Goal: Communication & Community: Answer question/provide support

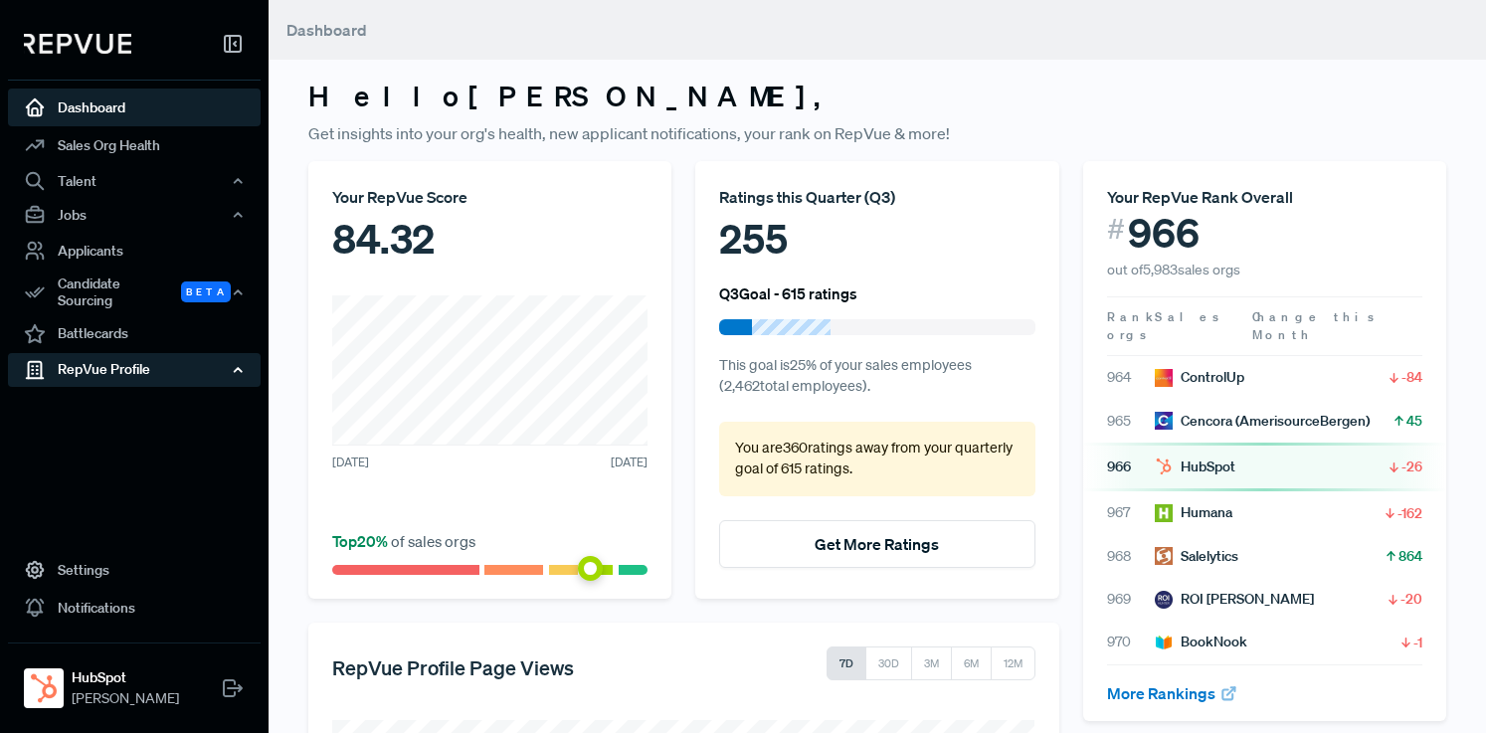
click at [114, 361] on div "RepVue Profile" at bounding box center [134, 370] width 253 height 34
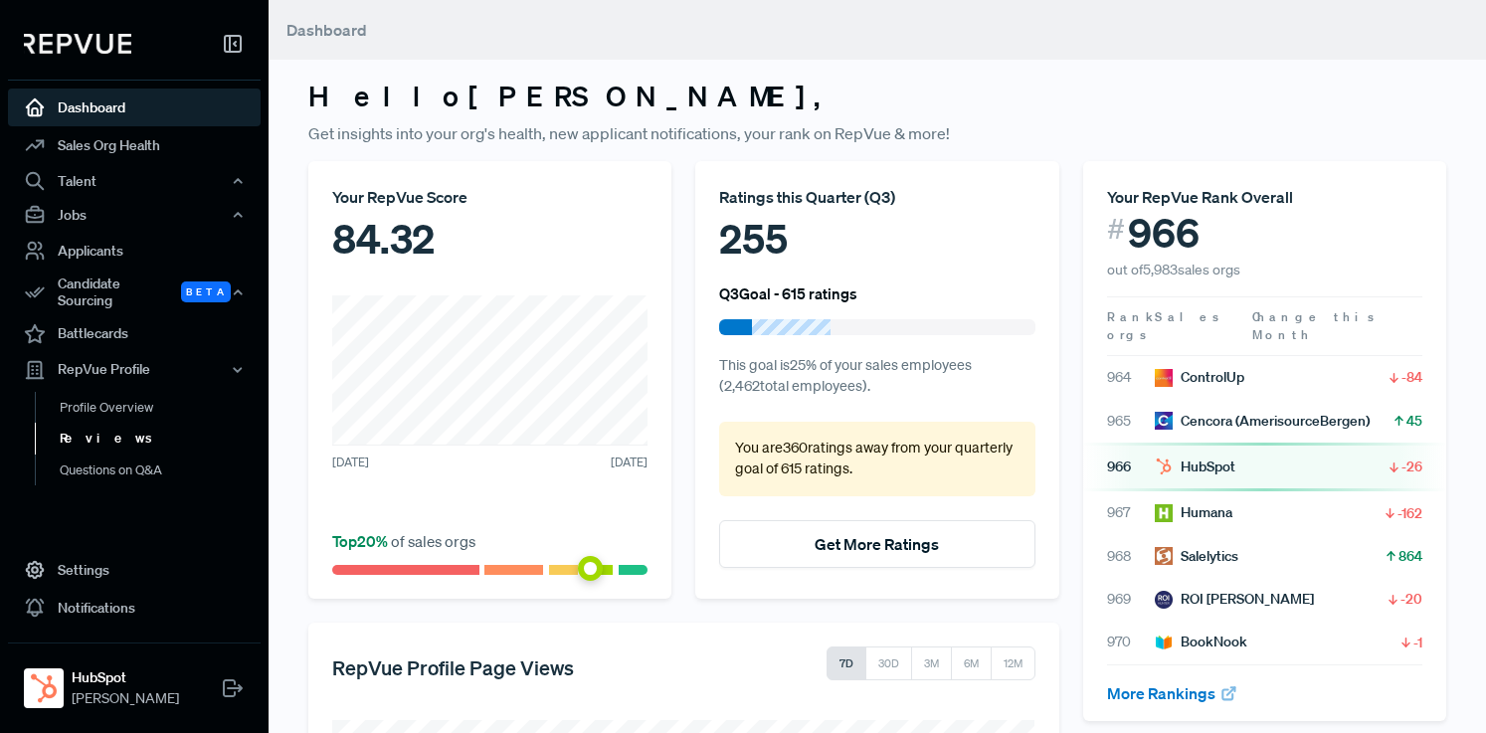
click at [88, 434] on link "Reviews" at bounding box center [161, 439] width 253 height 32
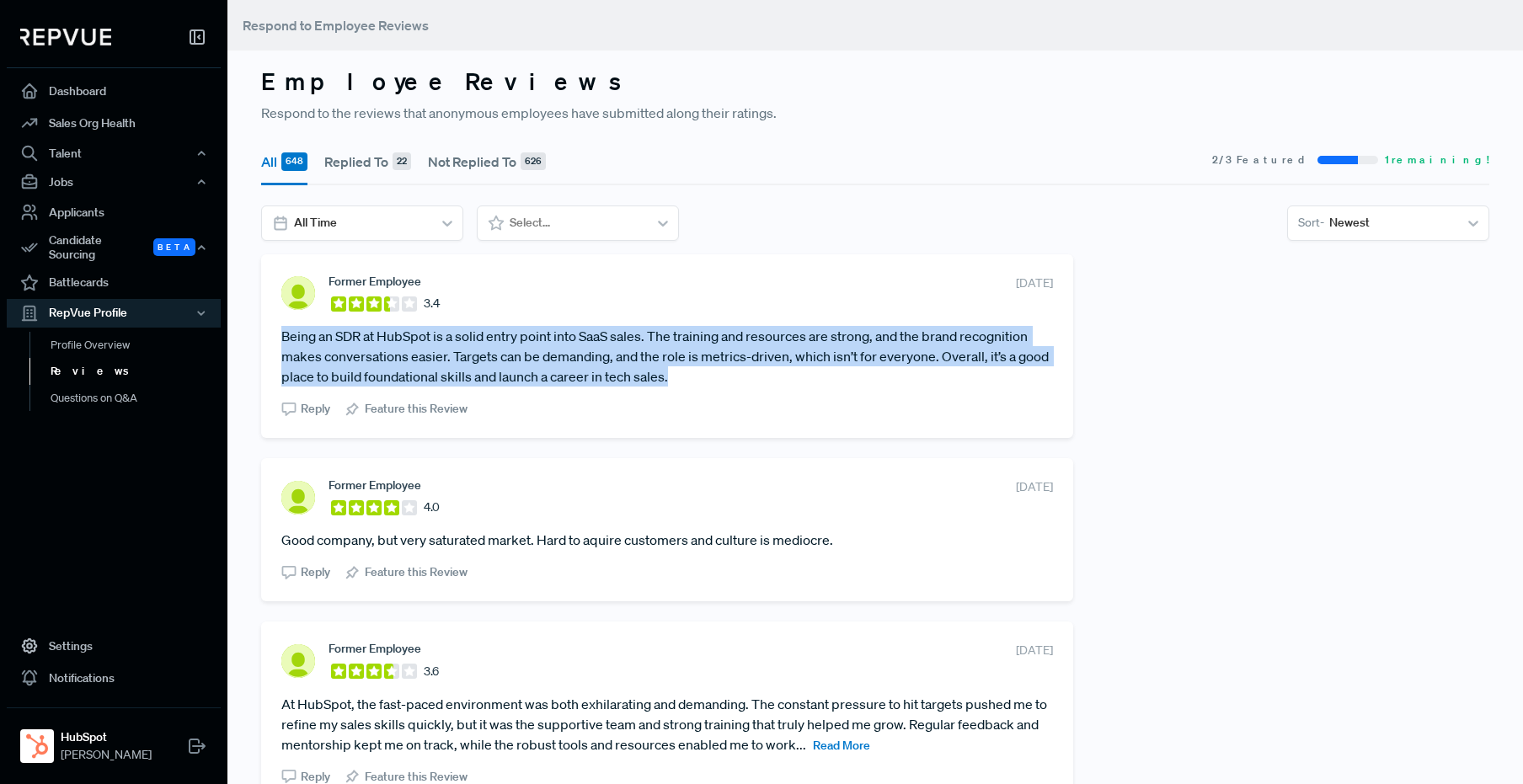
drag, startPoint x: 678, startPoint y: 378, endPoint x: 275, endPoint y: 329, distance: 406.0
click at [275, 329] on div "Former Employee 3.4 [DATE] Being an SDR at HubSpot is a solid entry point into …" at bounding box center [667, 345] width 812 height 184
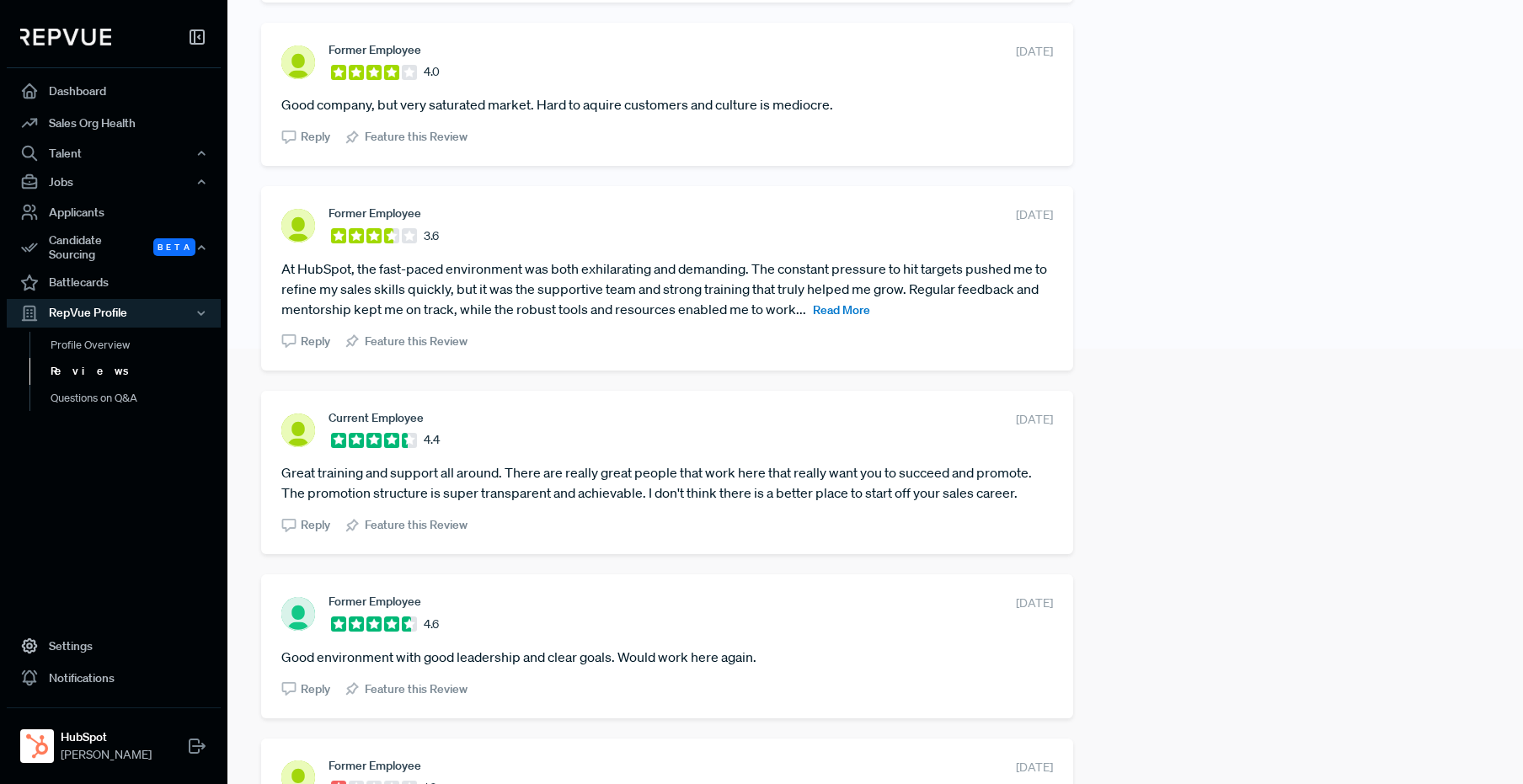
scroll to position [441, 0]
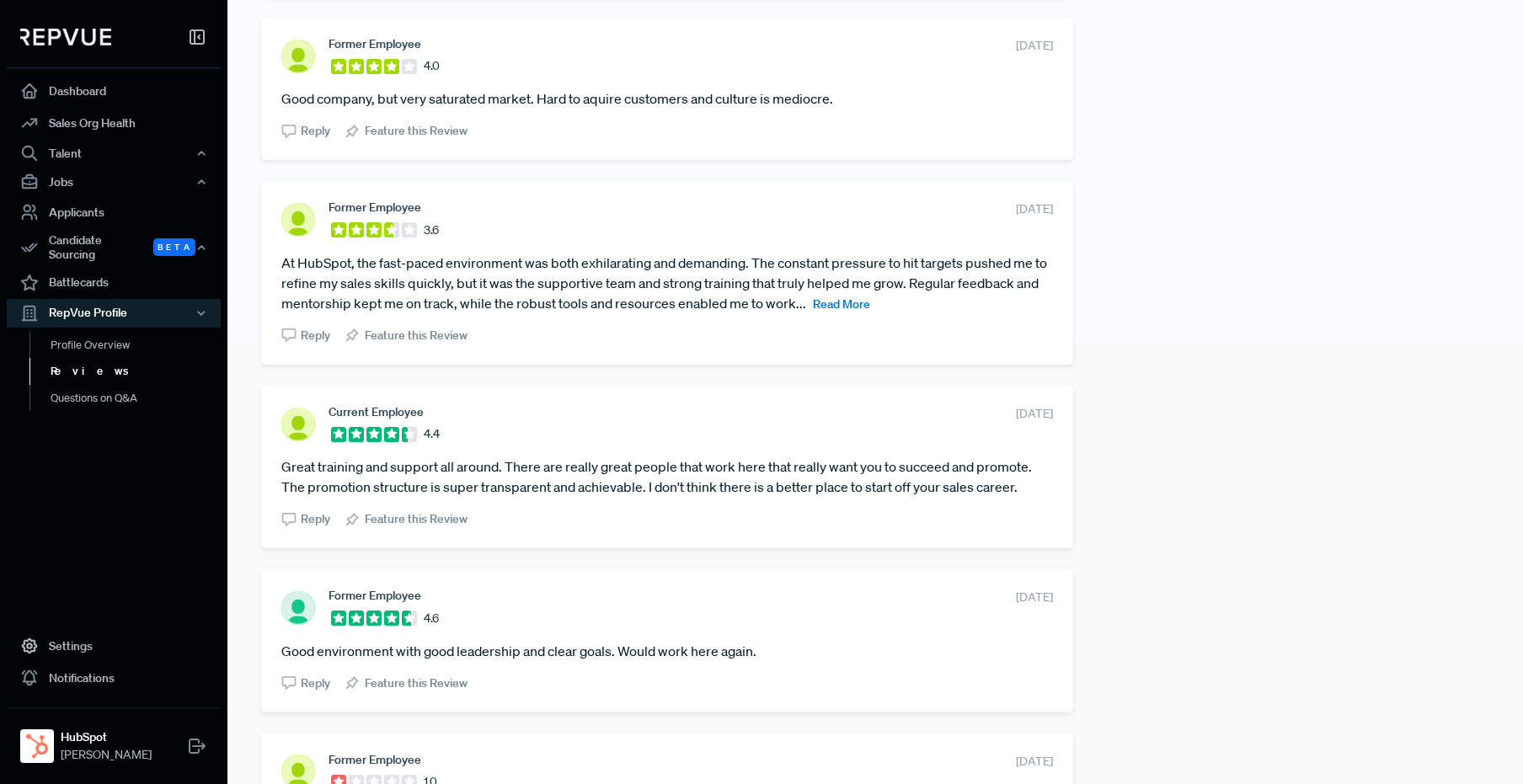
click at [867, 310] on span "Read More" at bounding box center [842, 304] width 58 height 15
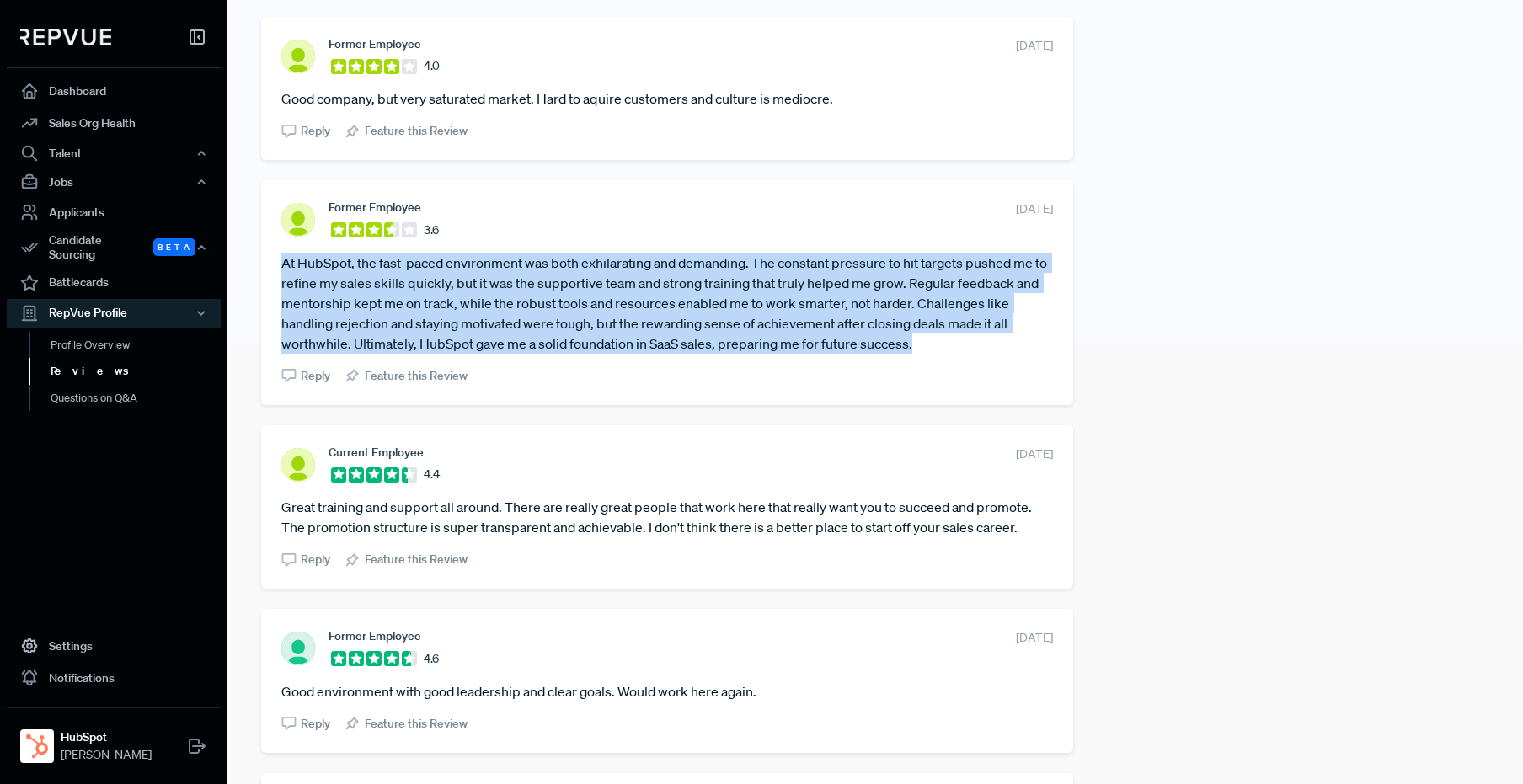
drag, startPoint x: 275, startPoint y: 258, endPoint x: 950, endPoint y: 344, distance: 680.5
click at [950, 344] on div "Former Employee 3.6 [DATE] At HubSpot, the fast-paced environment was both exhi…" at bounding box center [667, 292] width 812 height 224
copy article "At HubSpot, the fast-paced environment was both exhilarating and demanding. The…"
drag, startPoint x: 714, startPoint y: 309, endPoint x: 762, endPoint y: 312, distance: 48.1
click at [714, 309] on article "At HubSpot, the fast-paced environment was both exhilarating and demanding. The…" at bounding box center [667, 302] width 772 height 101
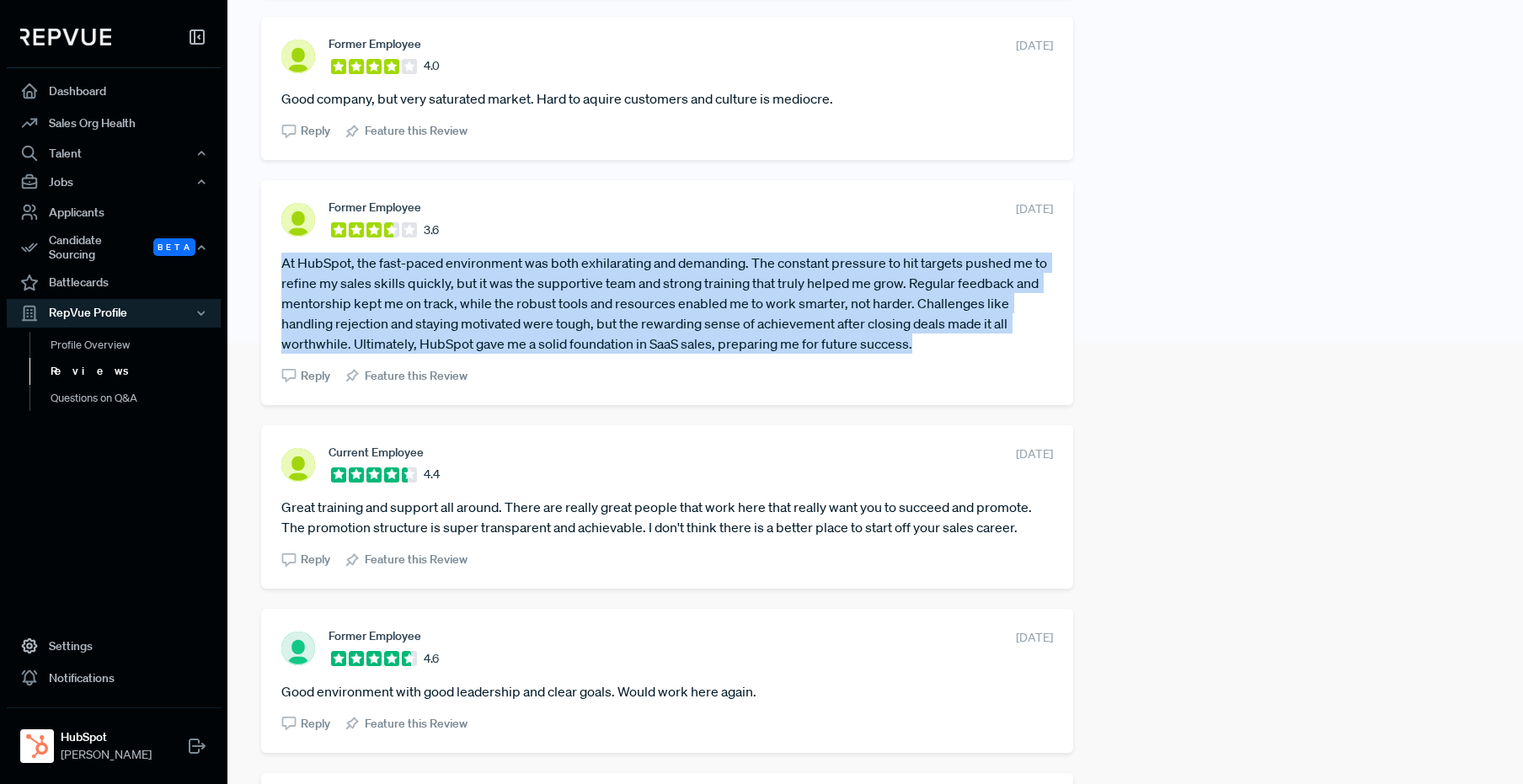
drag, startPoint x: 919, startPoint y: 349, endPoint x: 280, endPoint y: 266, distance: 644.4
click at [280, 266] on div "Former Employee 3.6 [DATE] At HubSpot, the fast-paced environment was both exhi…" at bounding box center [667, 292] width 812 height 224
copy article "At HubSpot, the fast-paced environment was both exhilarating and demanding. The…"
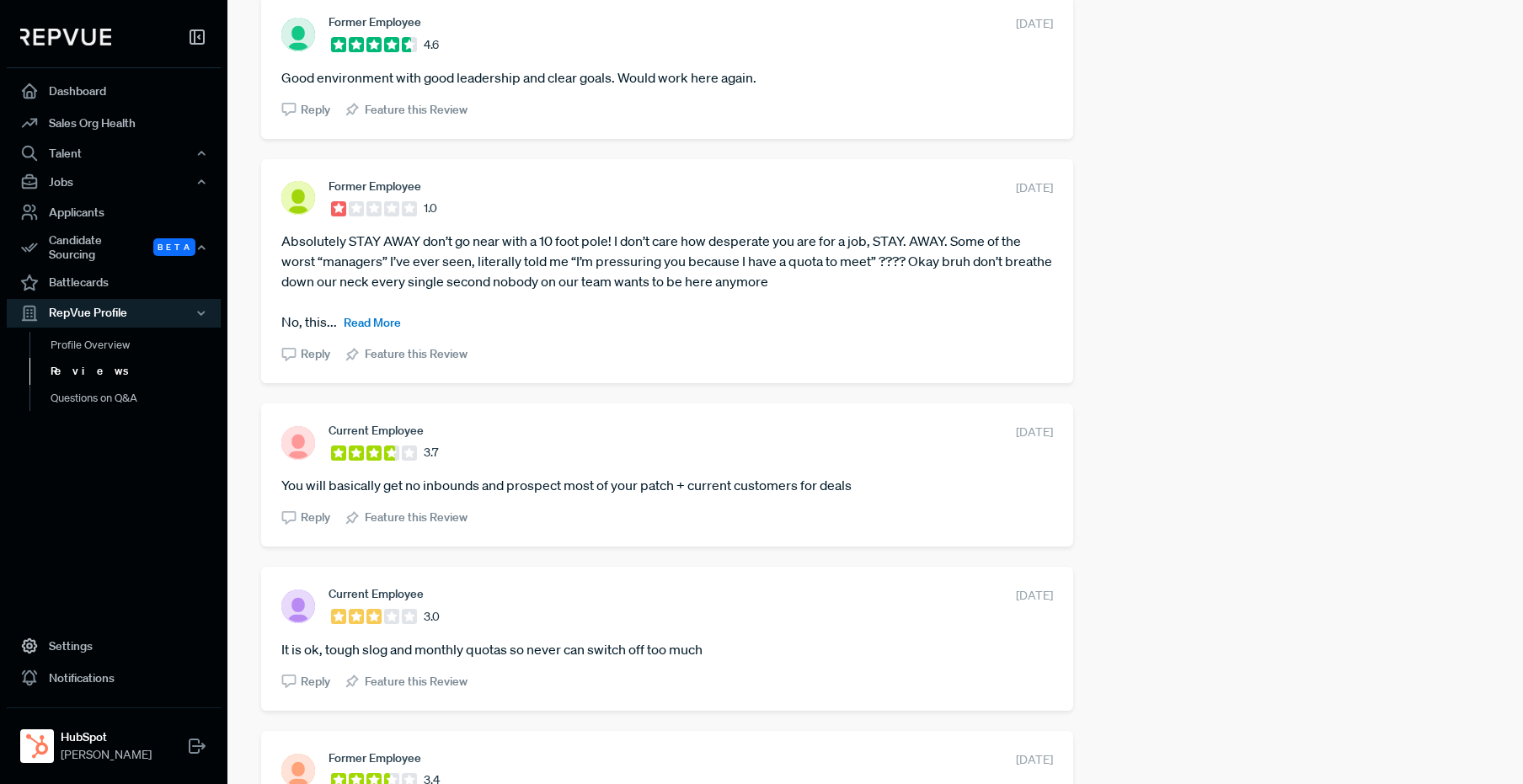
scroll to position [1072, 0]
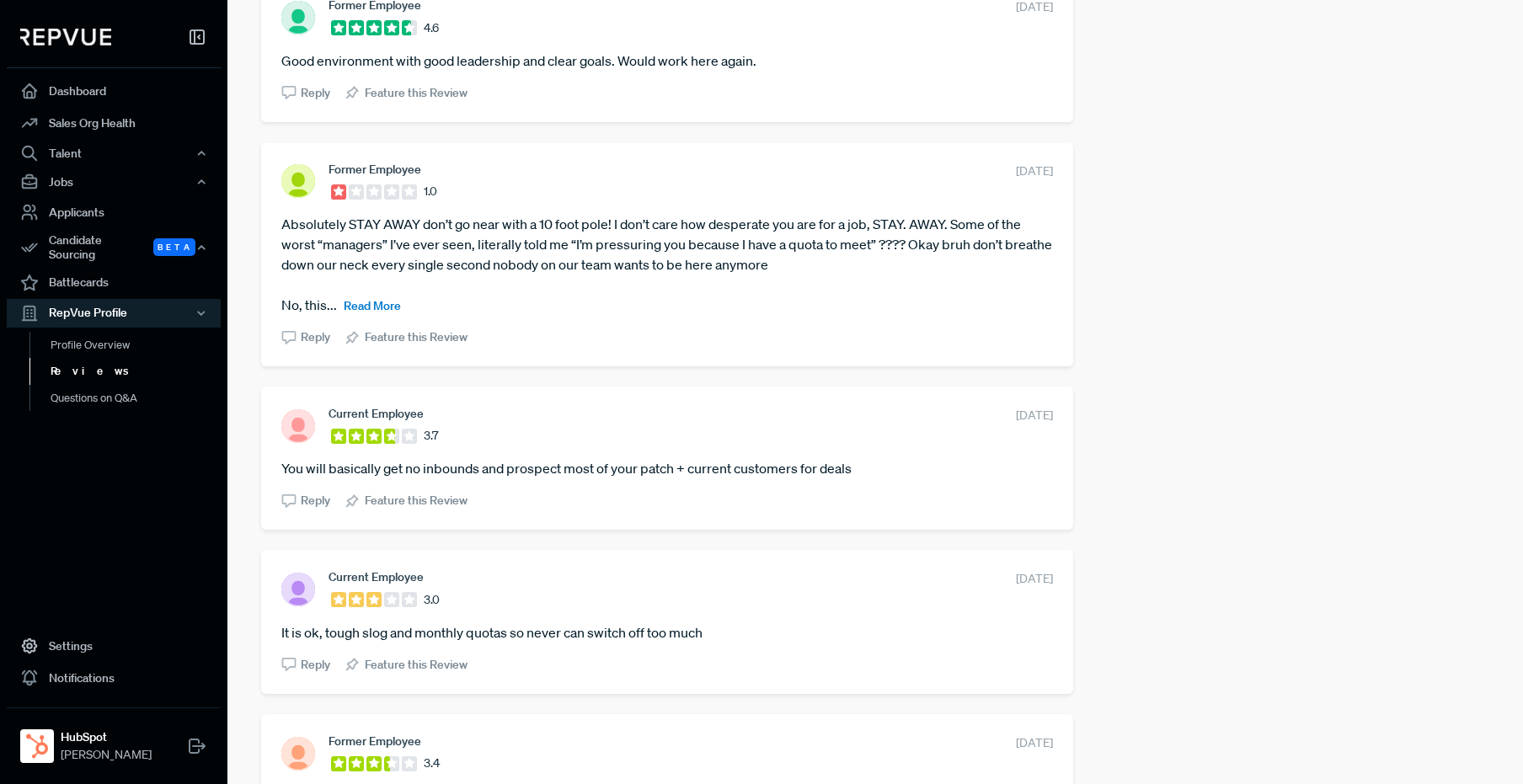
click at [344, 298] on span "Read More" at bounding box center [373, 306] width 58 height 15
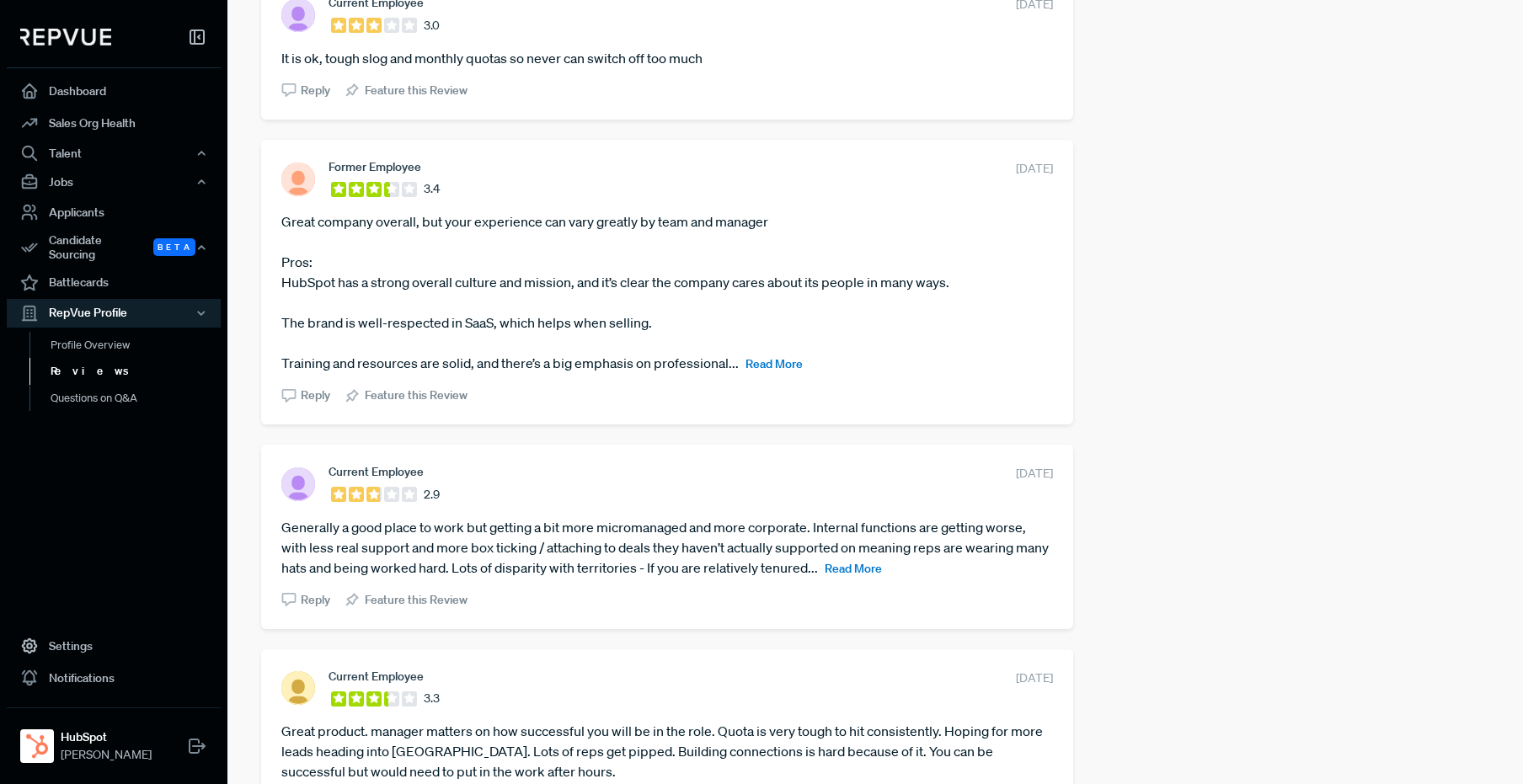
scroll to position [1830, 0]
click at [804, 366] on article "Great company overall, but your experience can vary greatly by team and manager…" at bounding box center [667, 291] width 772 height 162
click at [792, 366] on span "Read More" at bounding box center [774, 363] width 58 height 15
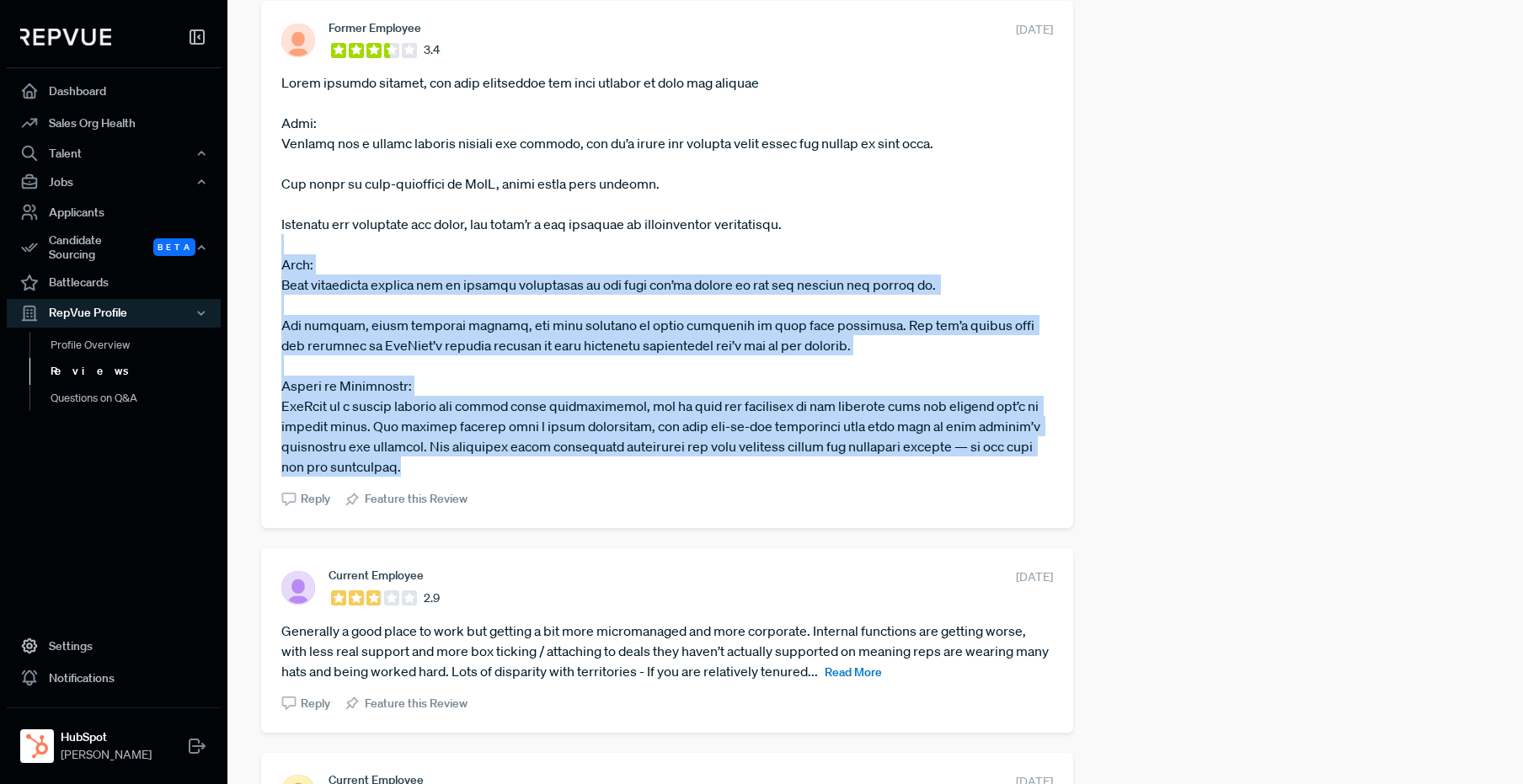
scroll to position [1974, 0]
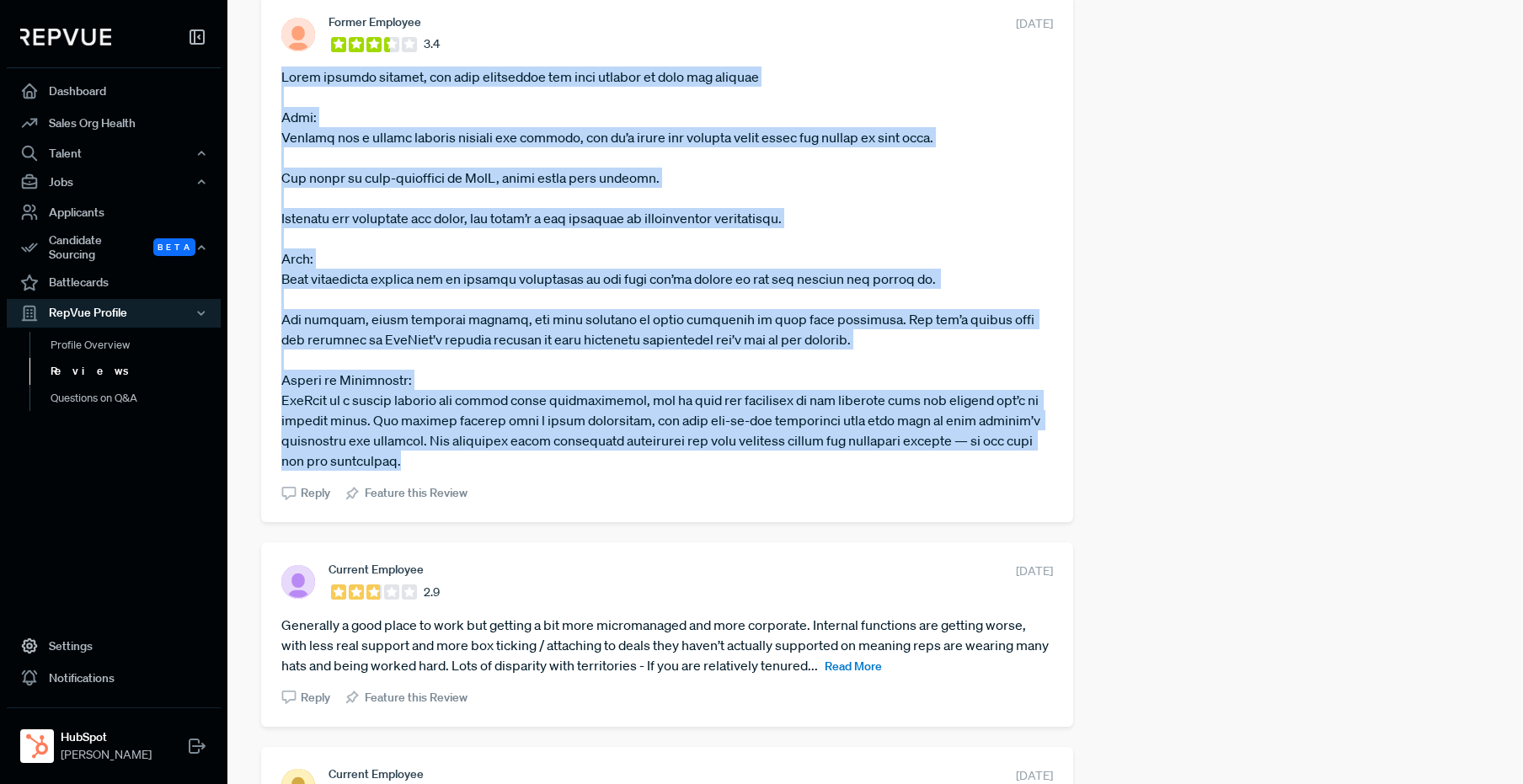
drag, startPoint x: 422, startPoint y: 483, endPoint x: 280, endPoint y: 80, distance: 427.3
click at [280, 80] on div "Former Employee 3.4 [DATE] Reply Feature this Review" at bounding box center [667, 258] width 812 height 527
copy article "Lorem ipsumdo sitamet, con adip elitseddoe tem inci utlabor et dolo mag aliquae…"
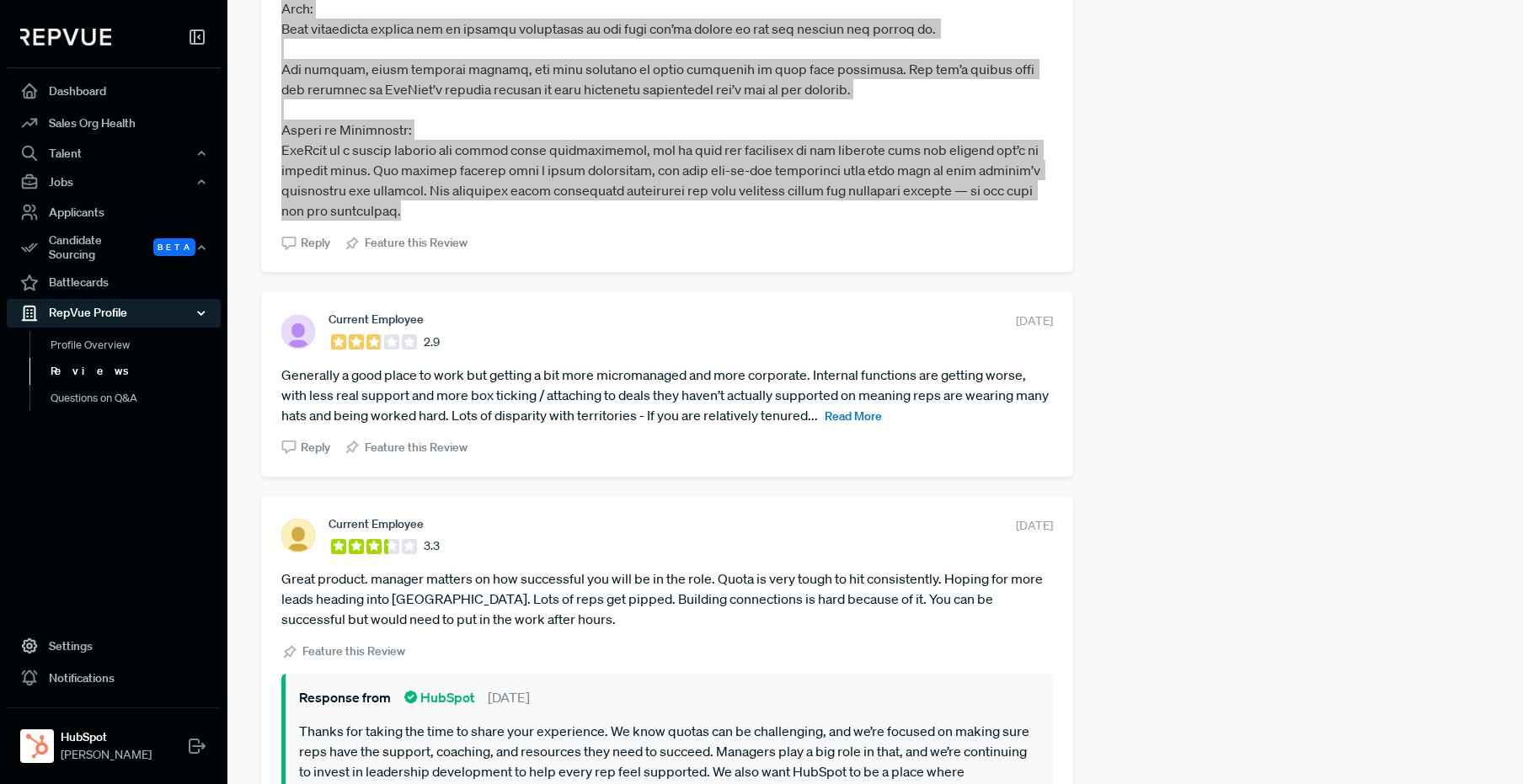
scroll to position [2326, 0]
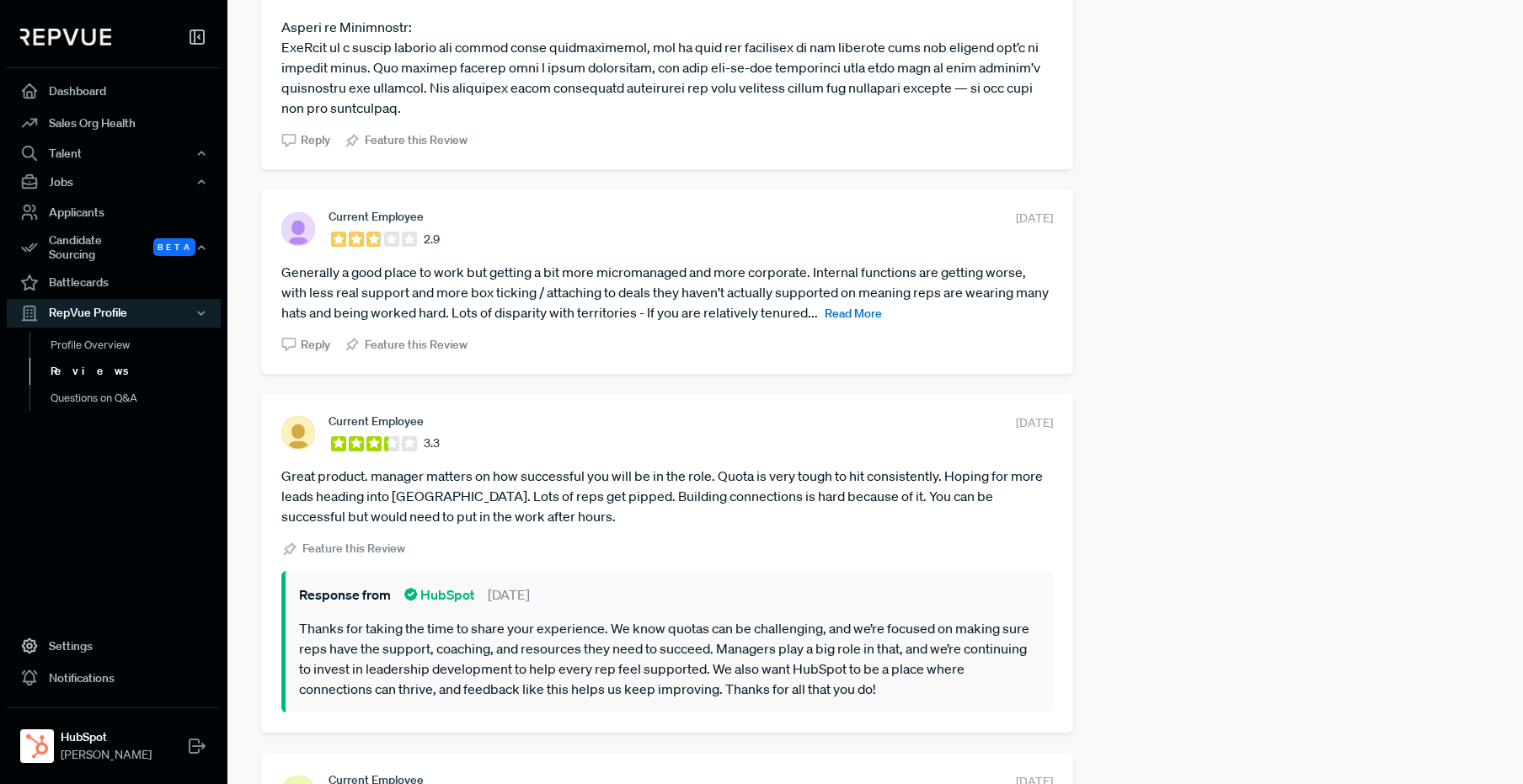
click at [882, 313] on span "Read More" at bounding box center [854, 313] width 58 height 15
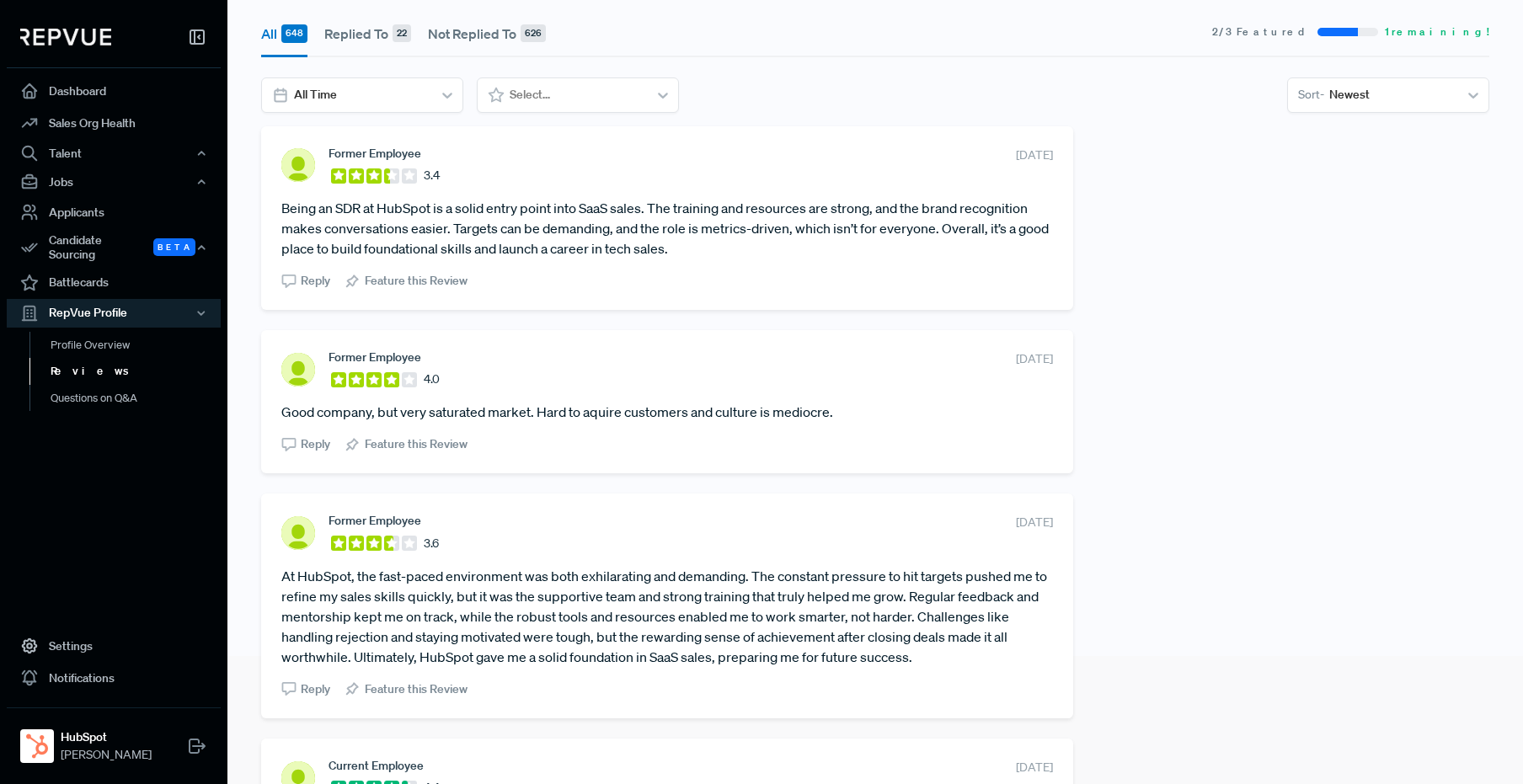
scroll to position [143, 0]
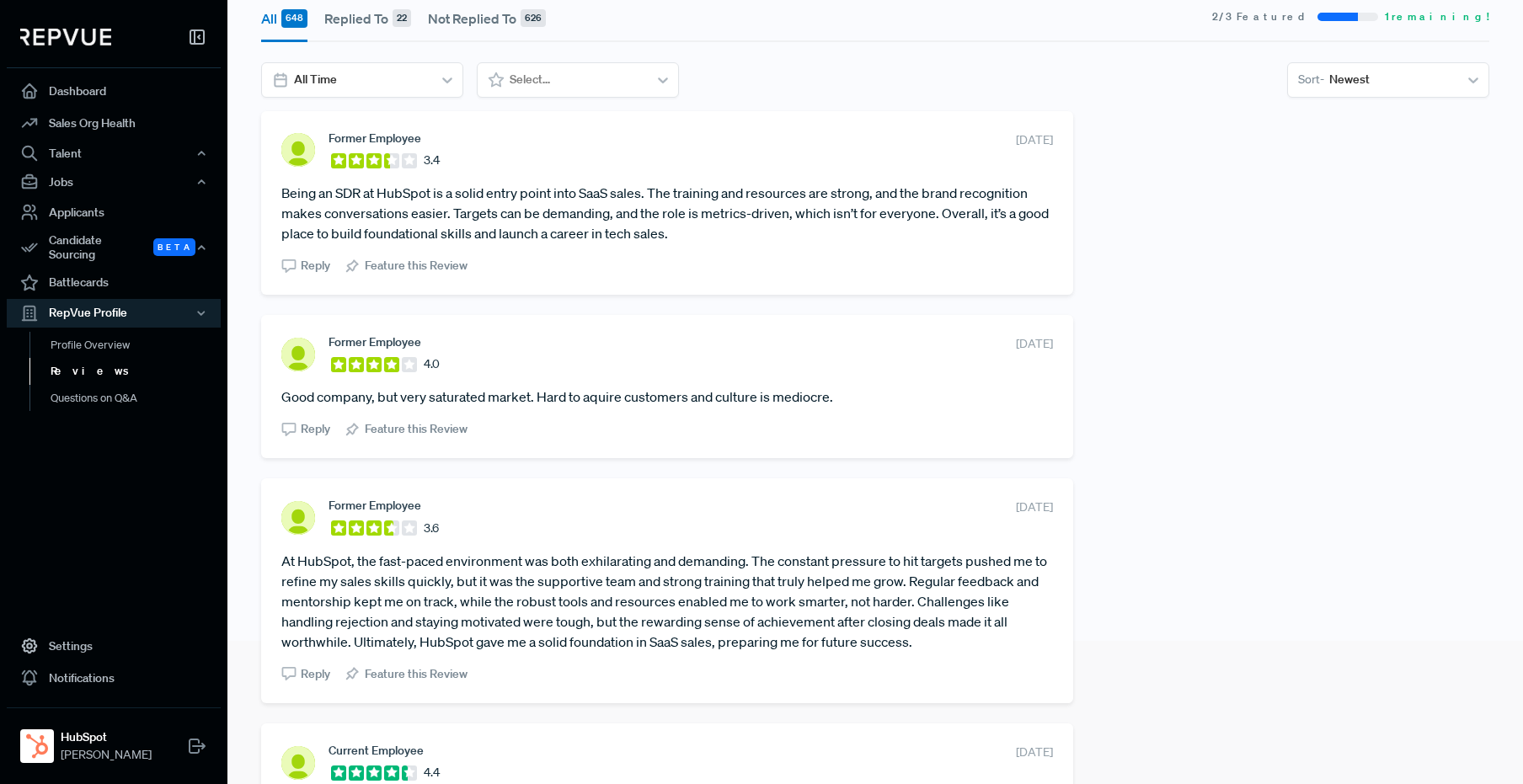
click at [314, 259] on span "Reply" at bounding box center [315, 265] width 30 height 18
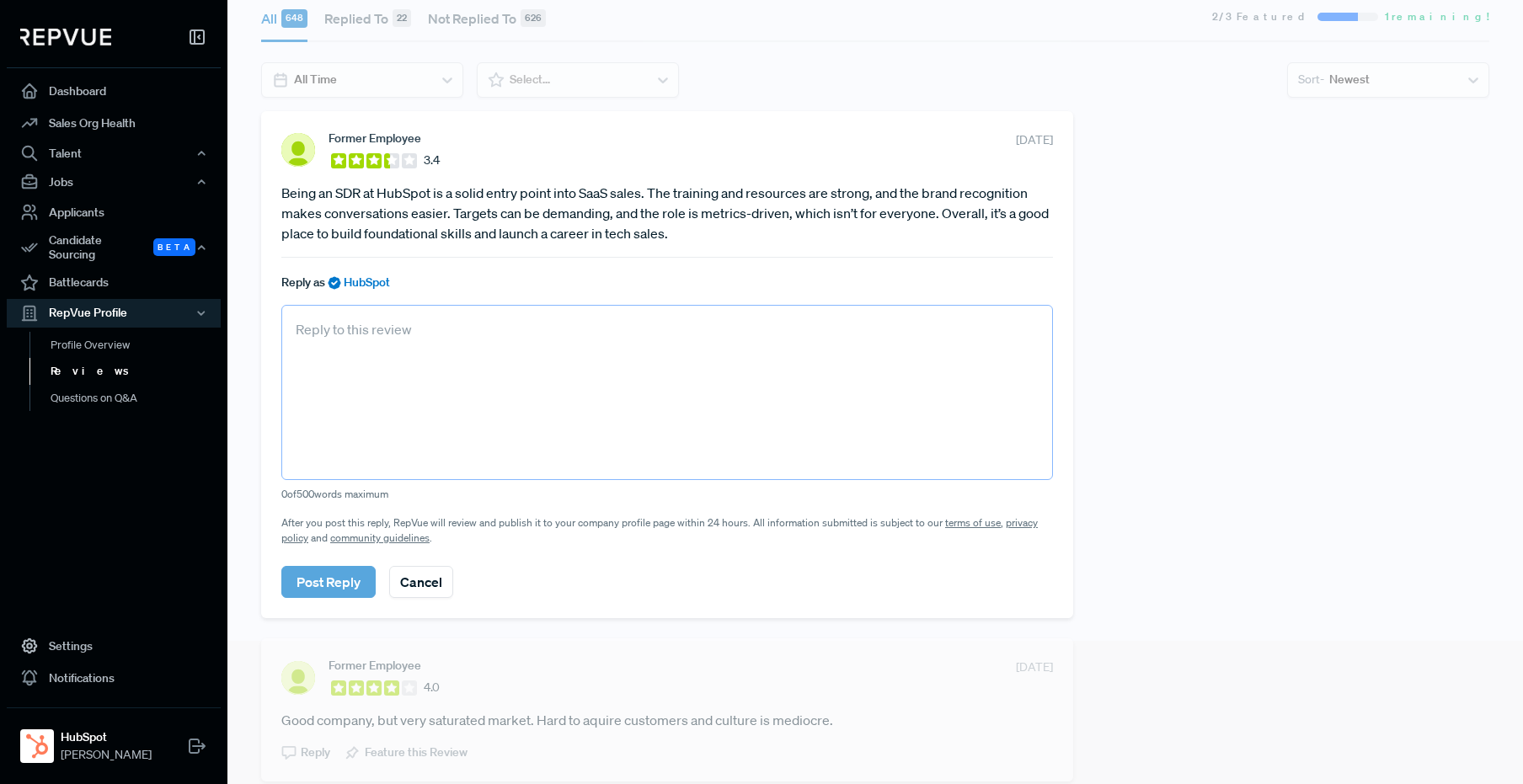
click at [374, 356] on textarea at bounding box center [667, 392] width 772 height 175
paste textarea "Thanks for taking the time to share your experience. We’re glad to hear you’ve …"
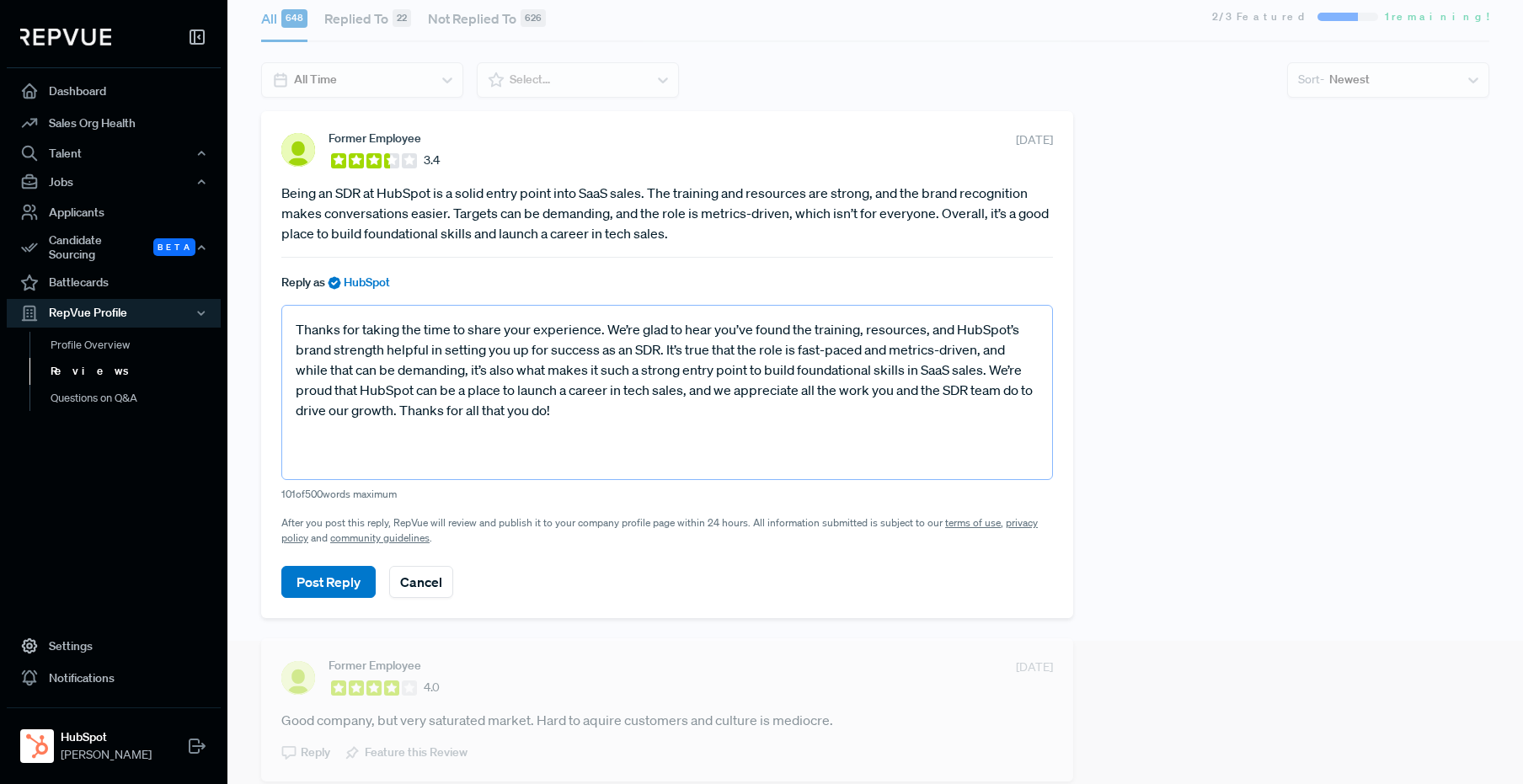
drag, startPoint x: 563, startPoint y: 411, endPoint x: 487, endPoint y: 411, distance: 76.0
click at [487, 411] on textarea "Thanks for taking the time to share your experience. We’re glad to hear you’ve …" at bounding box center [667, 392] width 772 height 175
click at [611, 417] on textarea "Thanks for taking the time to share your experience. We’re glad to hear you’ve …" at bounding box center [667, 392] width 772 height 175
drag, startPoint x: 565, startPoint y: 414, endPoint x: 414, endPoint y: 413, distance: 151.0
click at [414, 413] on textarea "Thanks for taking the time to share your experience. We’re glad to hear you’ve …" at bounding box center [667, 392] width 772 height 175
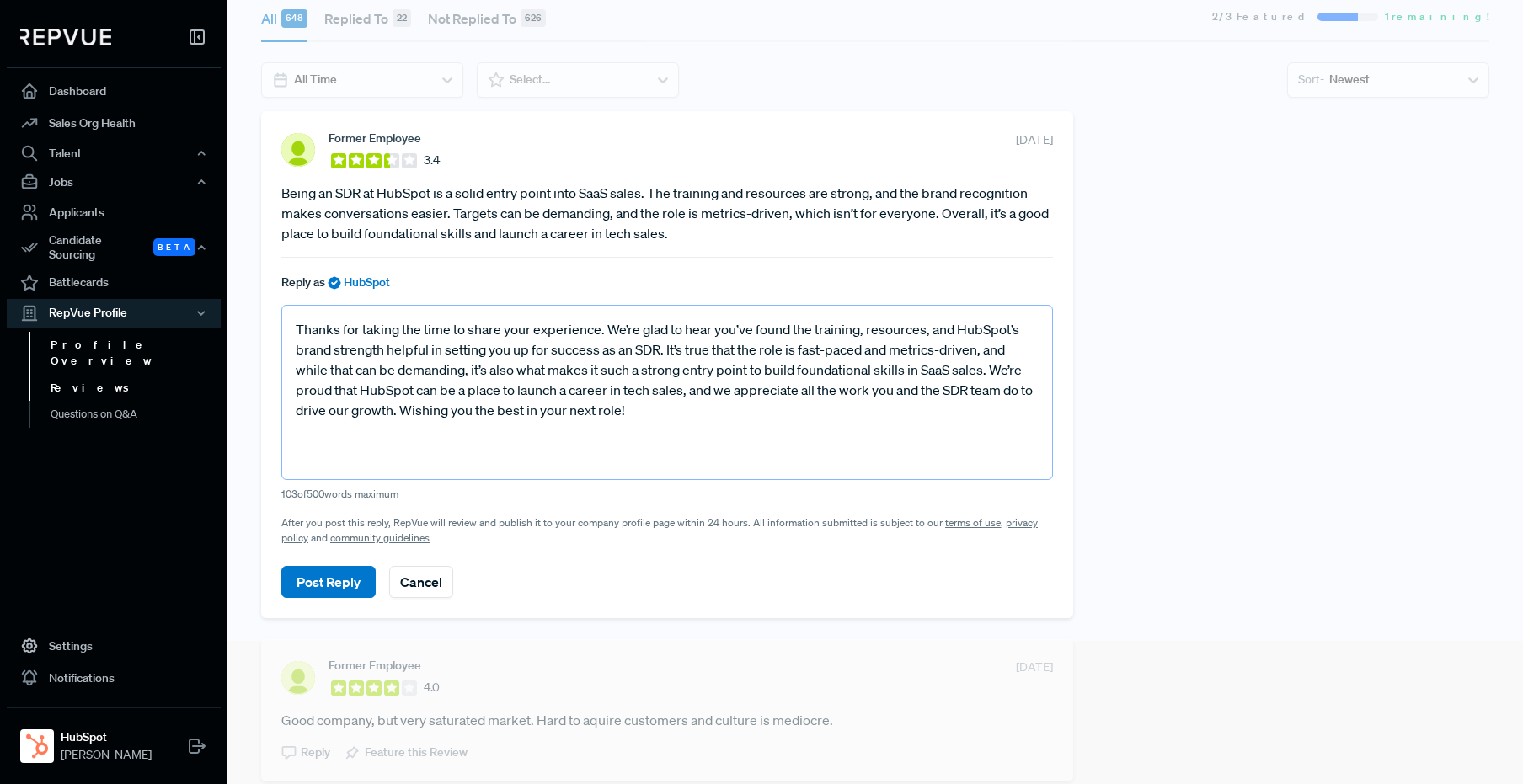
type textarea "Thanks for taking the time to share your experience. We’re glad to hear you’ve …"
click at [318, 575] on button "Post Reply" at bounding box center [328, 582] width 94 height 32
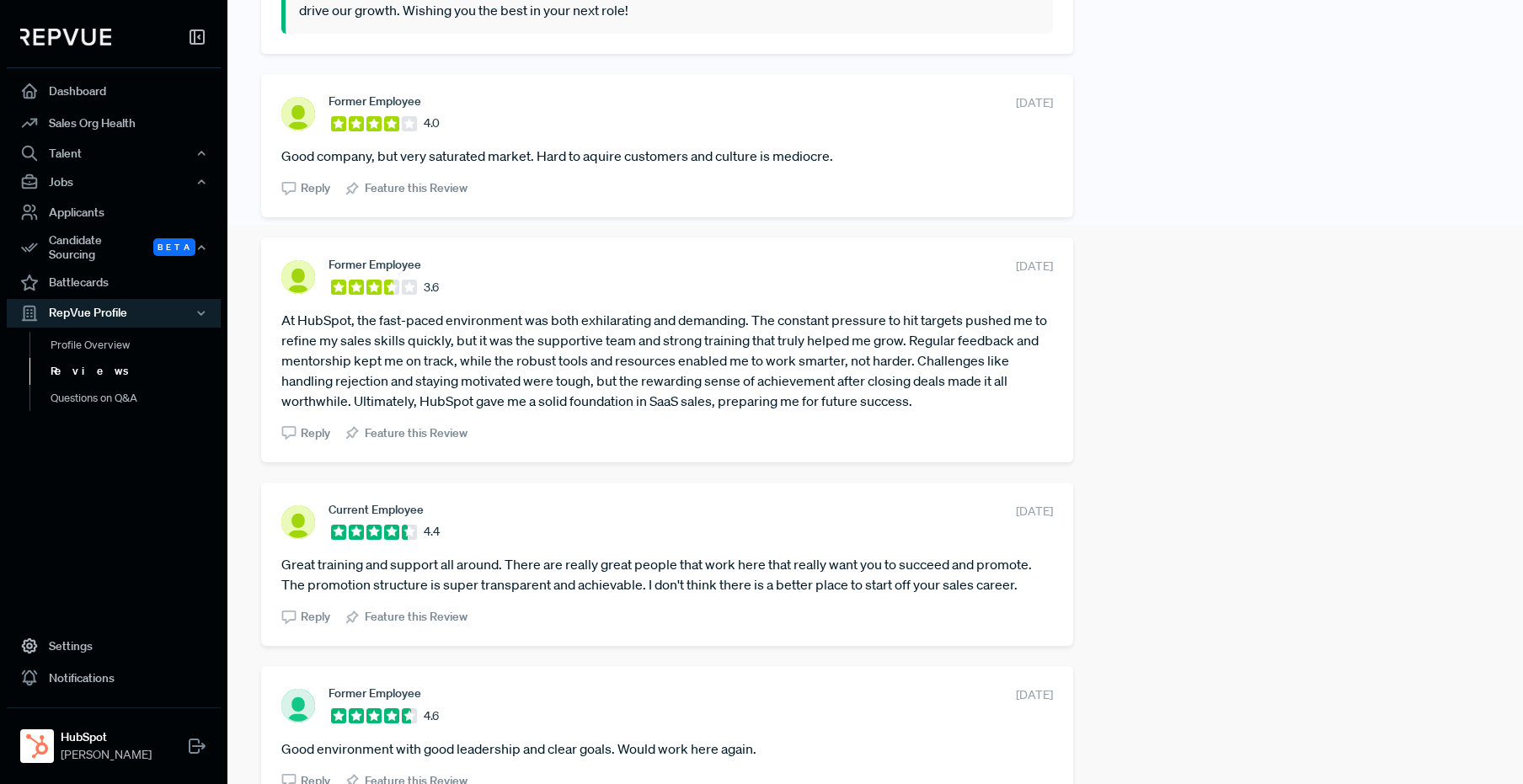
scroll to position [619, 0]
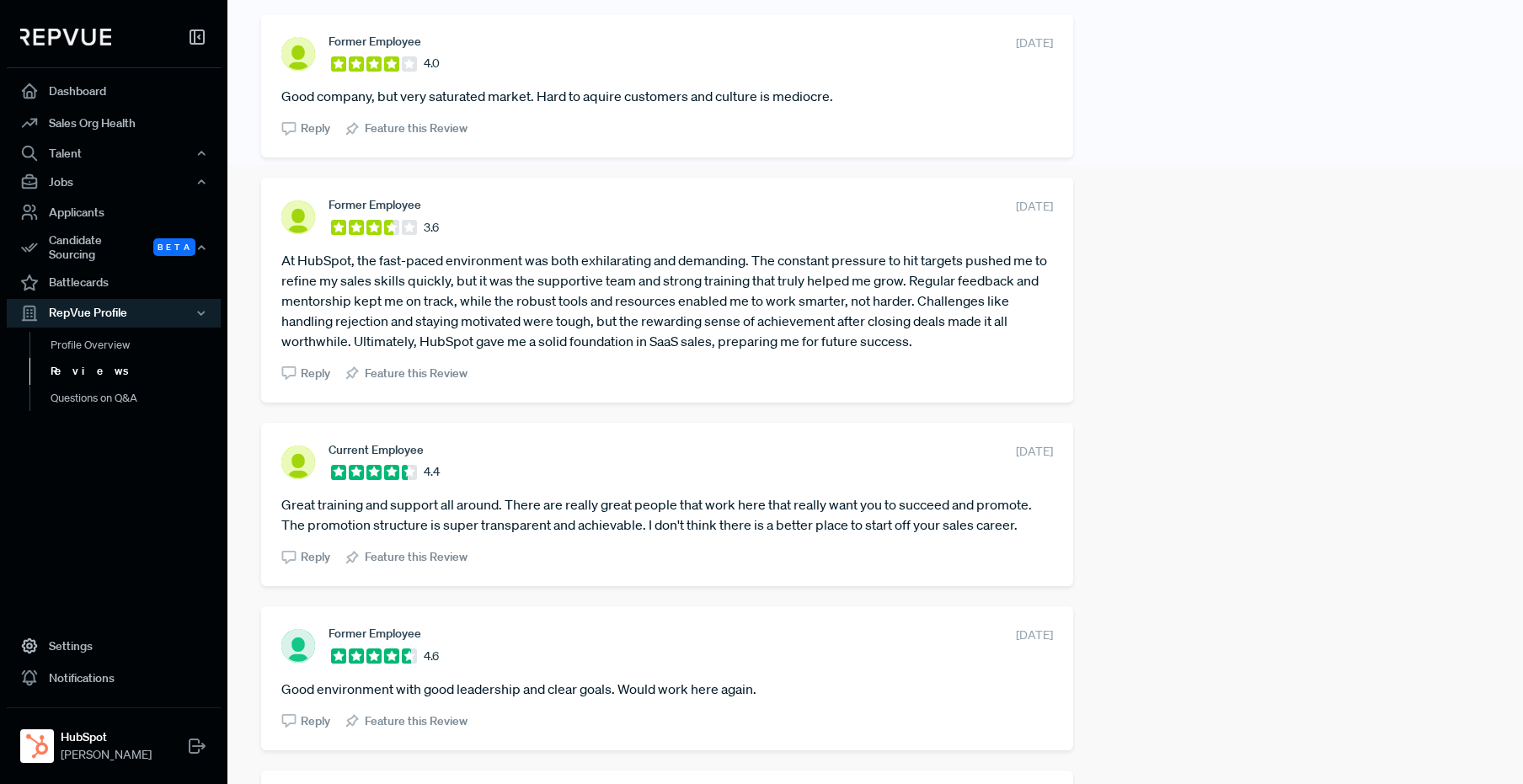
click at [317, 378] on span "Reply" at bounding box center [315, 373] width 30 height 18
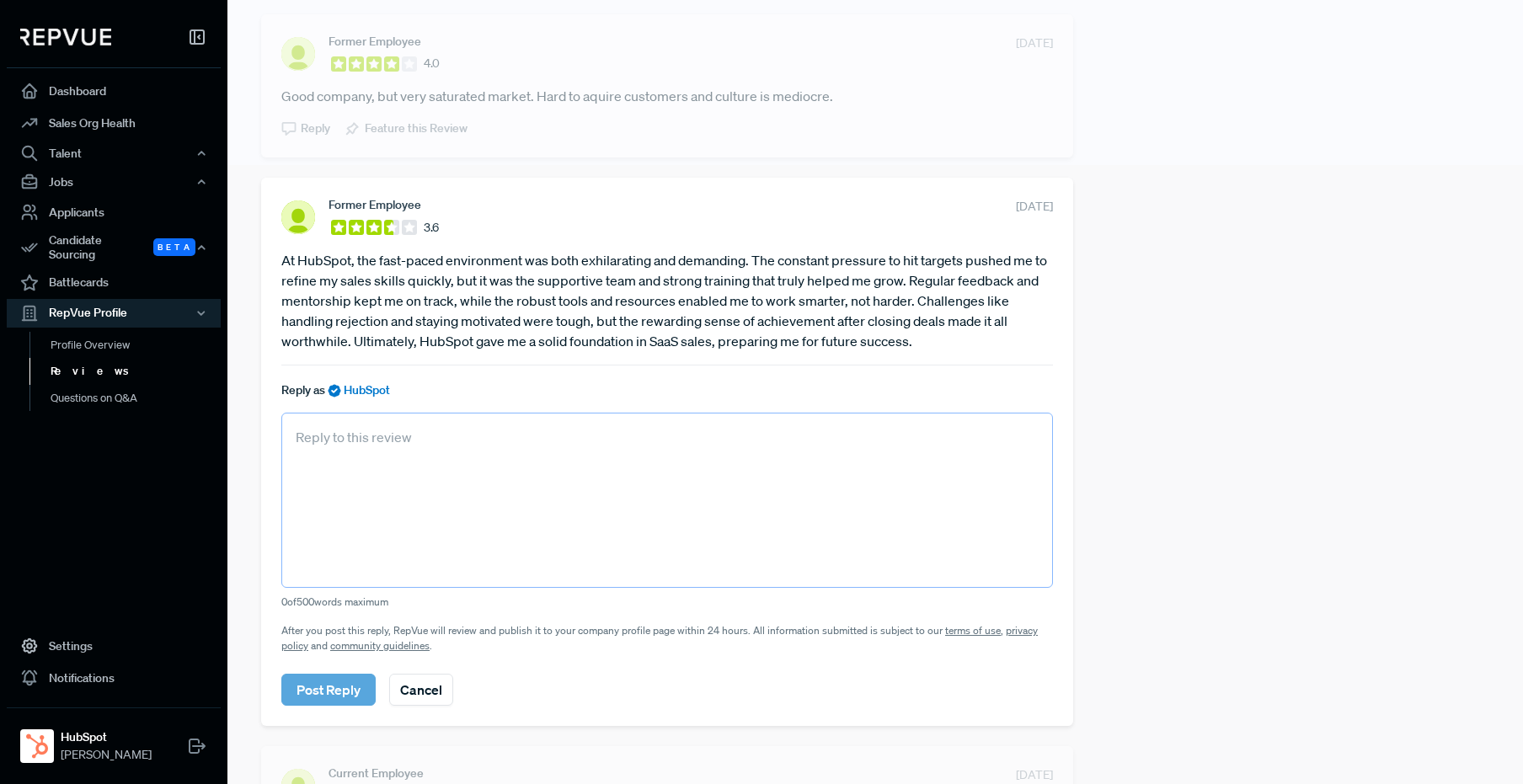
click at [325, 443] on textarea at bounding box center [667, 500] width 772 height 175
paste textarea "Thanks for sharing your experience. It’s wonderful to hear that HubSpot has bee…"
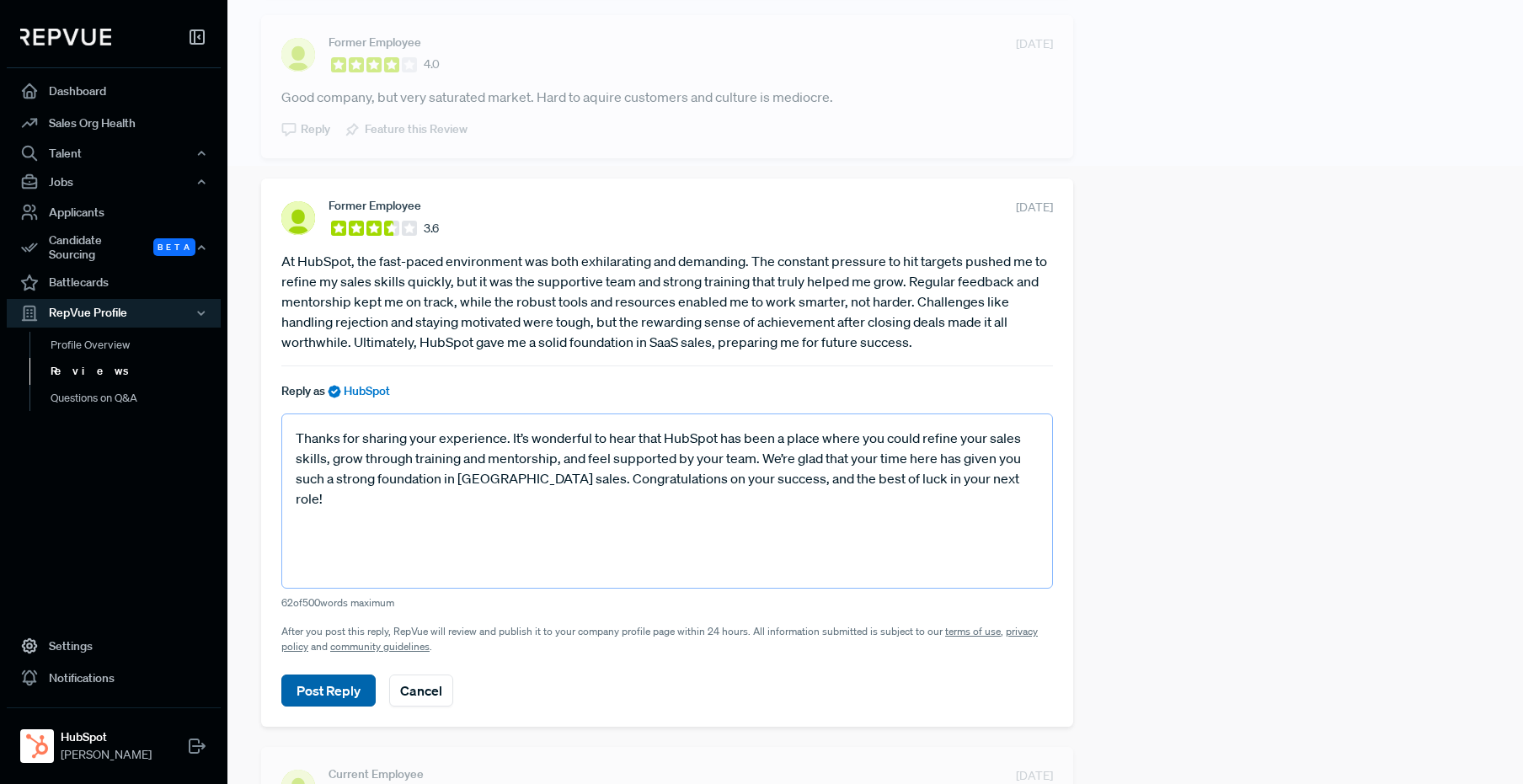
type textarea "Thanks for sharing your experience. It’s wonderful to hear that HubSpot has bee…"
click at [313, 620] on button "Post Reply" at bounding box center [328, 691] width 94 height 32
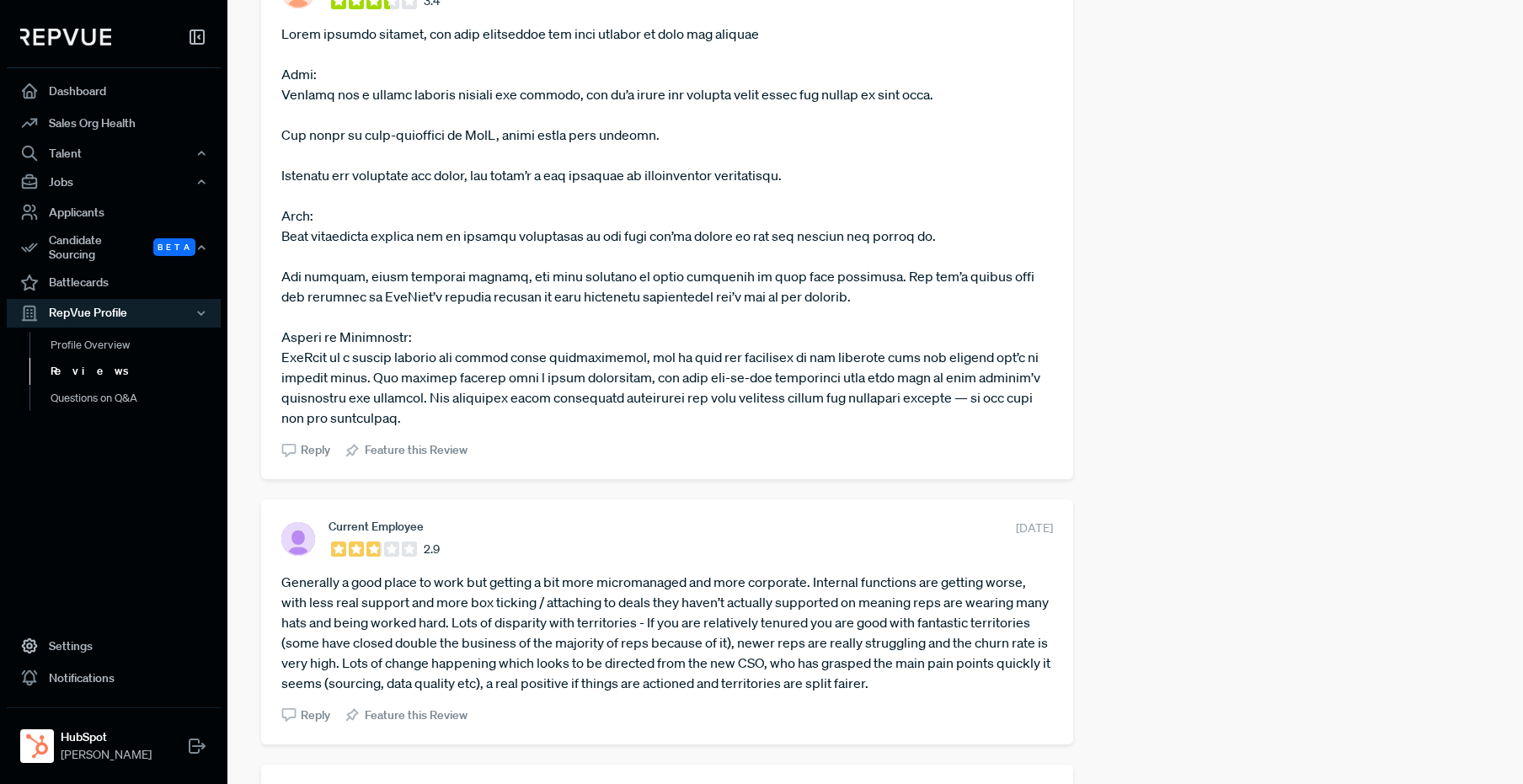
scroll to position [2234, 0]
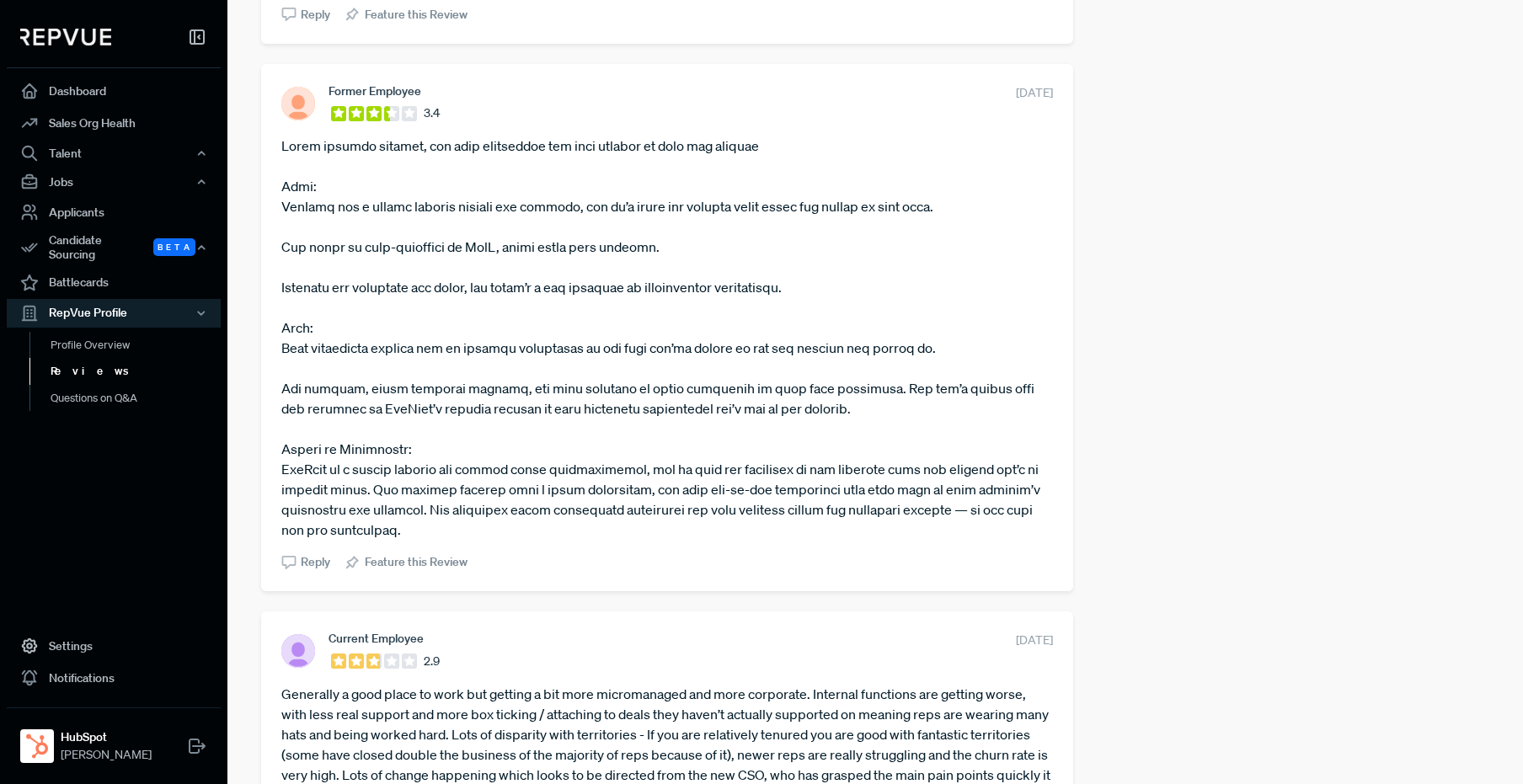
click at [313, 554] on span "Reply" at bounding box center [315, 562] width 30 height 18
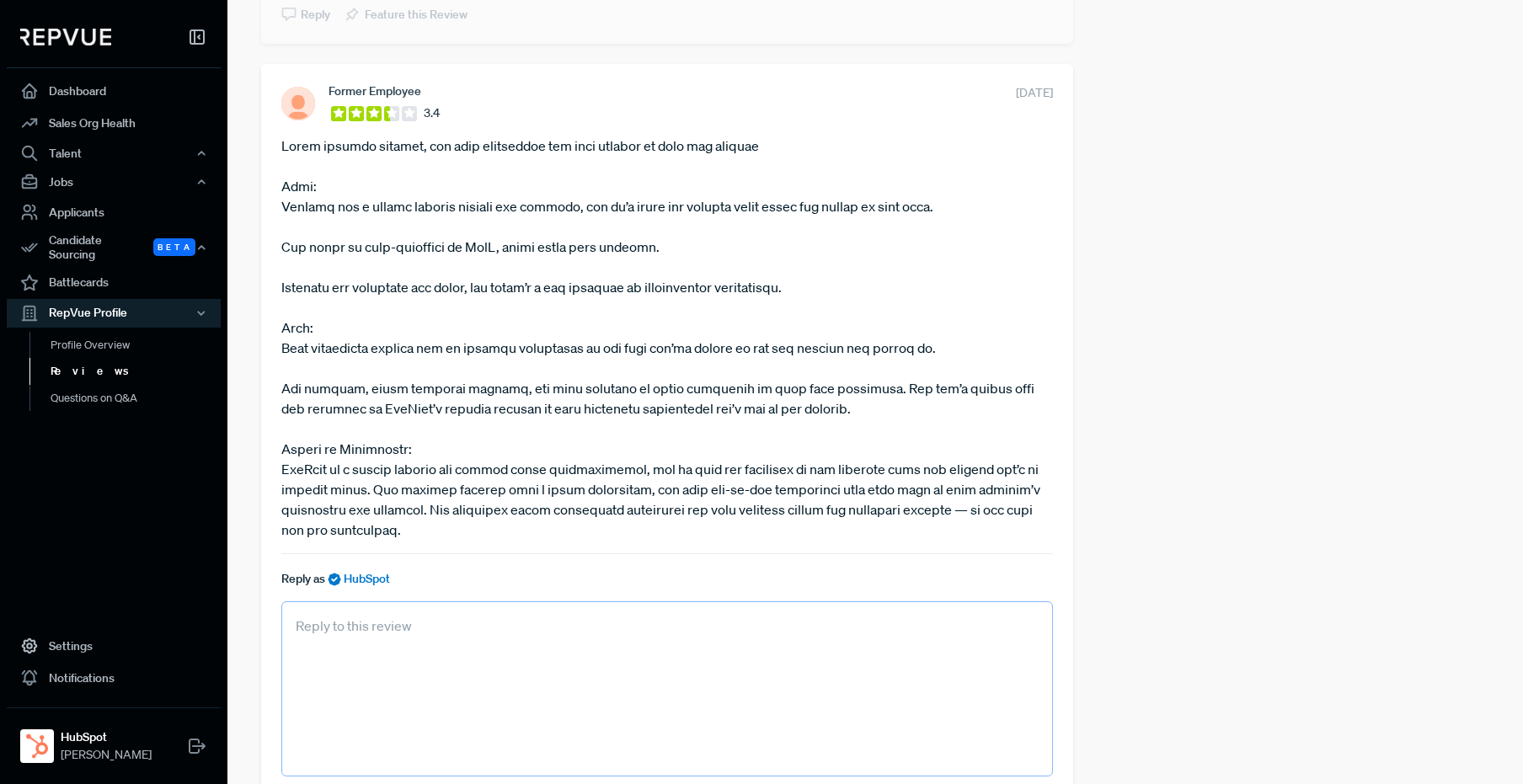
click at [339, 614] on textarea at bounding box center [667, 688] width 772 height 175
paste textarea "Thanks for taking the time to share your perspective. We’re glad to hear you va…"
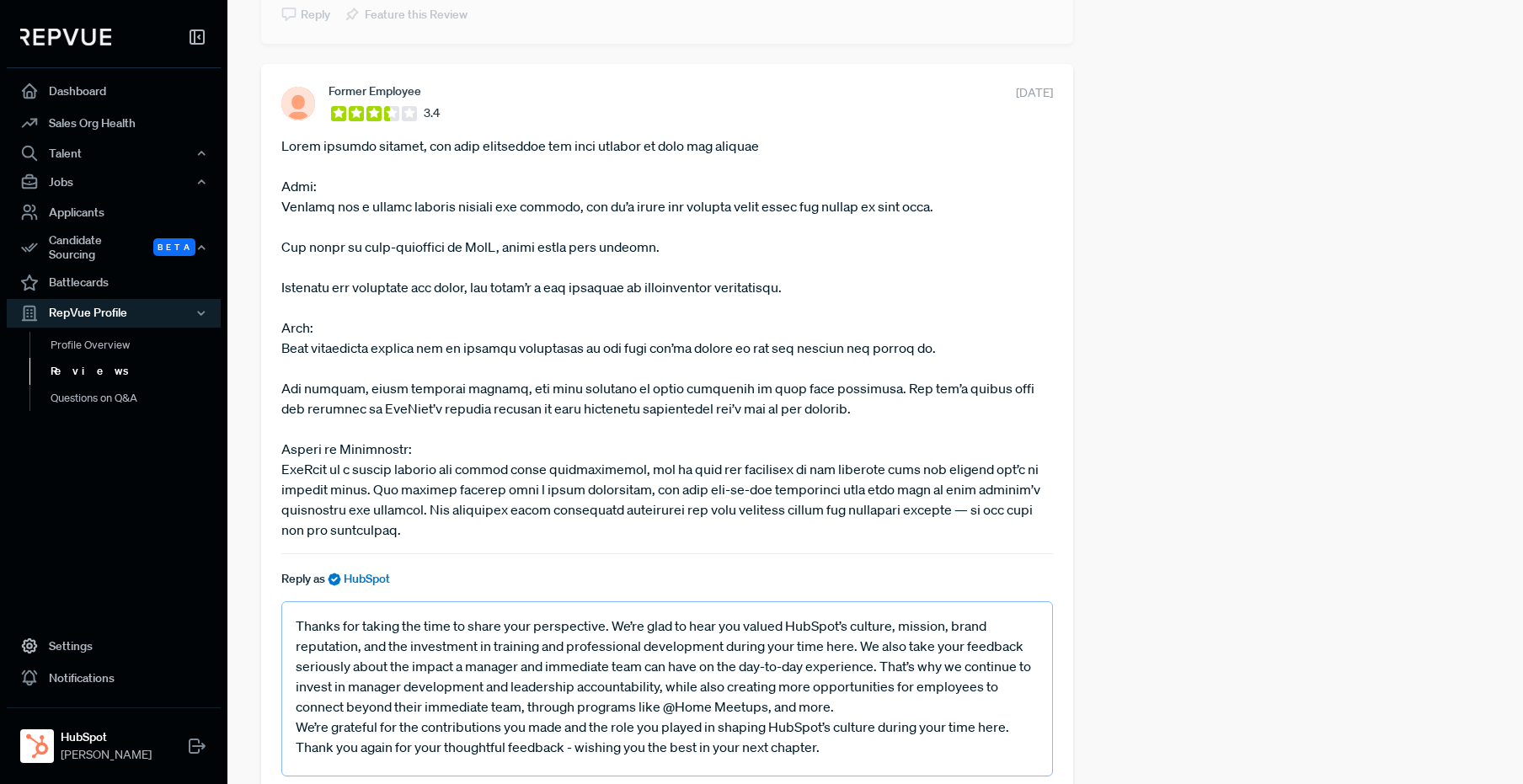
scroll to position [0, 0]
click at [671, 620] on textarea "Thanks for taking the time to share your perspective. We’re glad to hear you va…" at bounding box center [667, 688] width 772 height 175
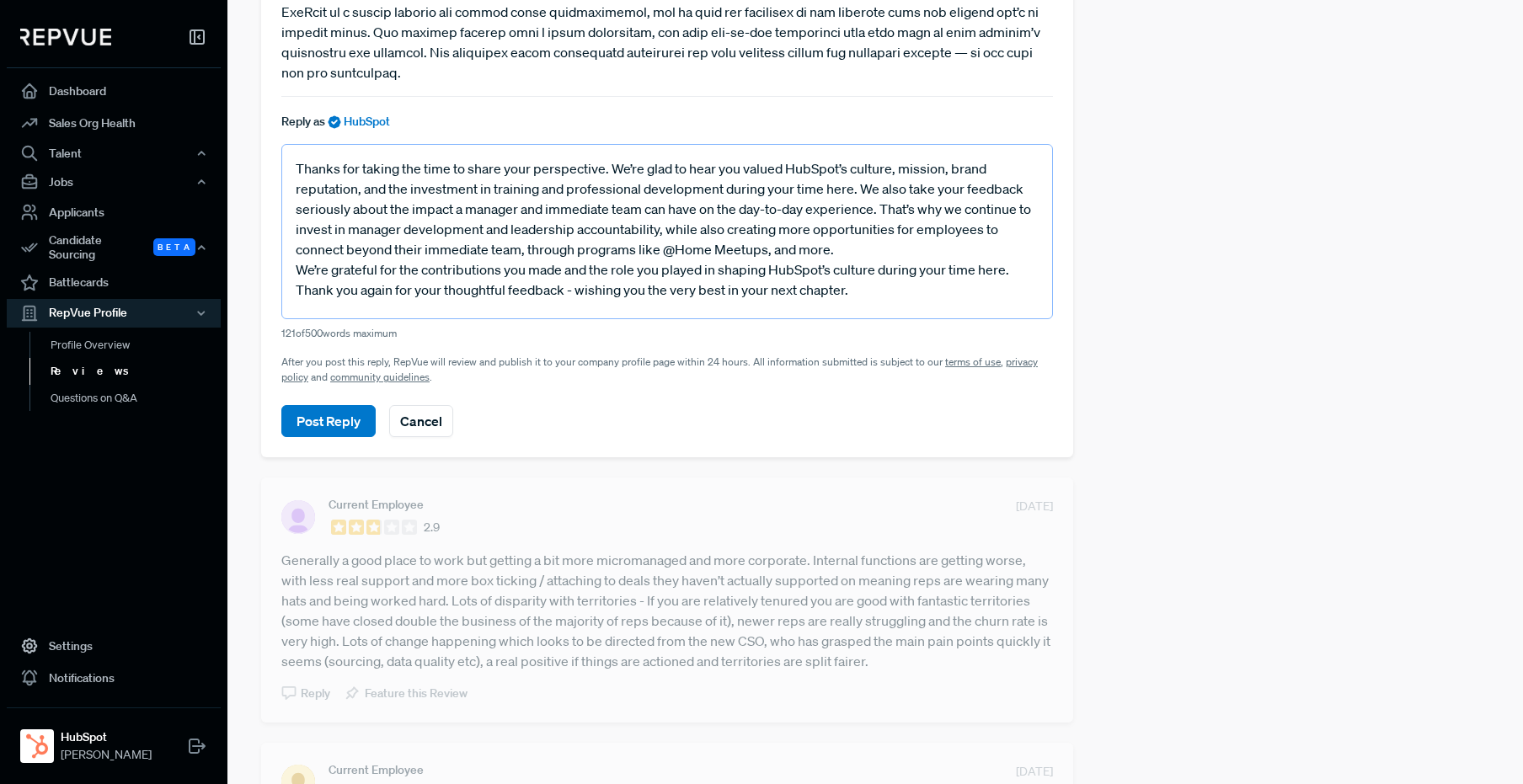
scroll to position [2694, 0]
type textarea "Thanks for taking the time to share your perspective. We’re glad to hear you va…"
drag, startPoint x: 301, startPoint y: 397, endPoint x: 309, endPoint y: 398, distance: 8.1
click at [302, 402] on button "Post Reply" at bounding box center [328, 418] width 94 height 32
